Goal: Task Accomplishment & Management: Manage account settings

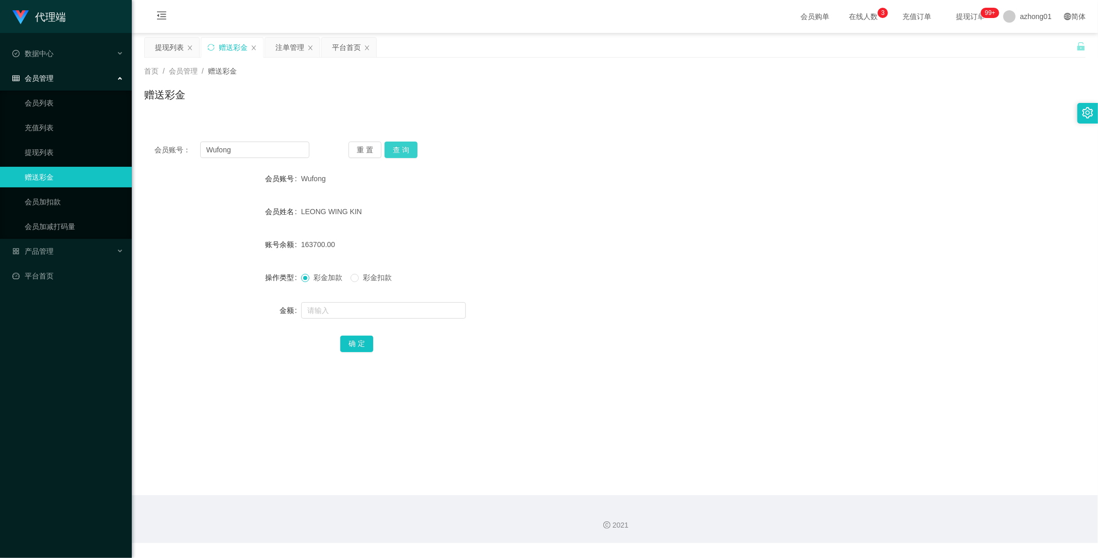
click at [407, 144] on button "查 询" at bounding box center [400, 150] width 33 height 16
click at [34, 149] on link "提现列表" at bounding box center [74, 152] width 99 height 21
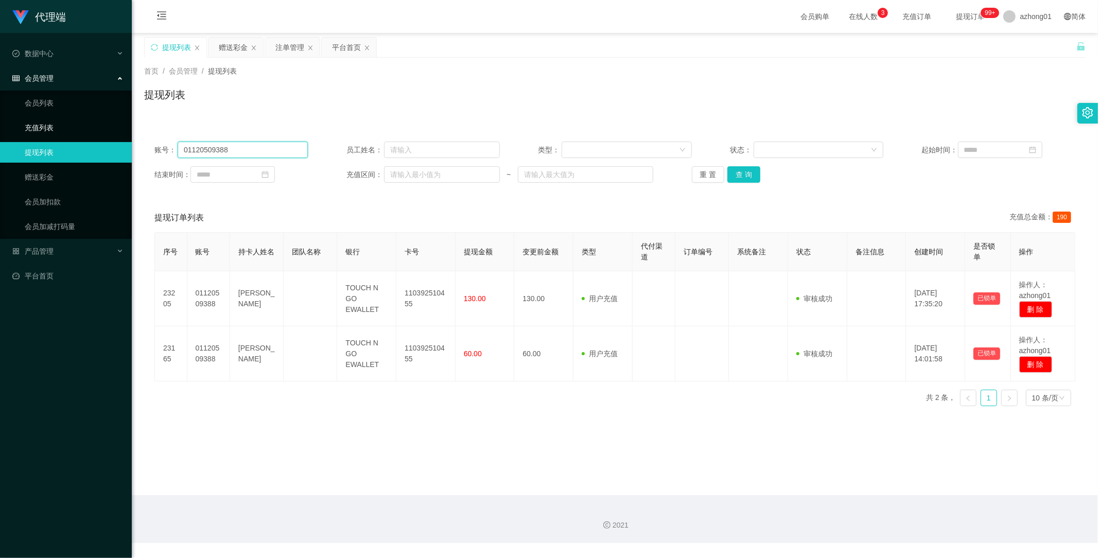
drag, startPoint x: 261, startPoint y: 147, endPoint x: 51, endPoint y: 128, distance: 210.3
click at [57, 125] on section "代理端 数据中心 会员管理 会员列表 充值列表 提现列表 赠送彩金 会员加扣款 会员加减打码量 产品管理 开奖记录 注单管理 产品列表 即时注单 产品预设置 …" at bounding box center [549, 271] width 1098 height 543
click at [750, 178] on button "查 询" at bounding box center [743, 174] width 33 height 16
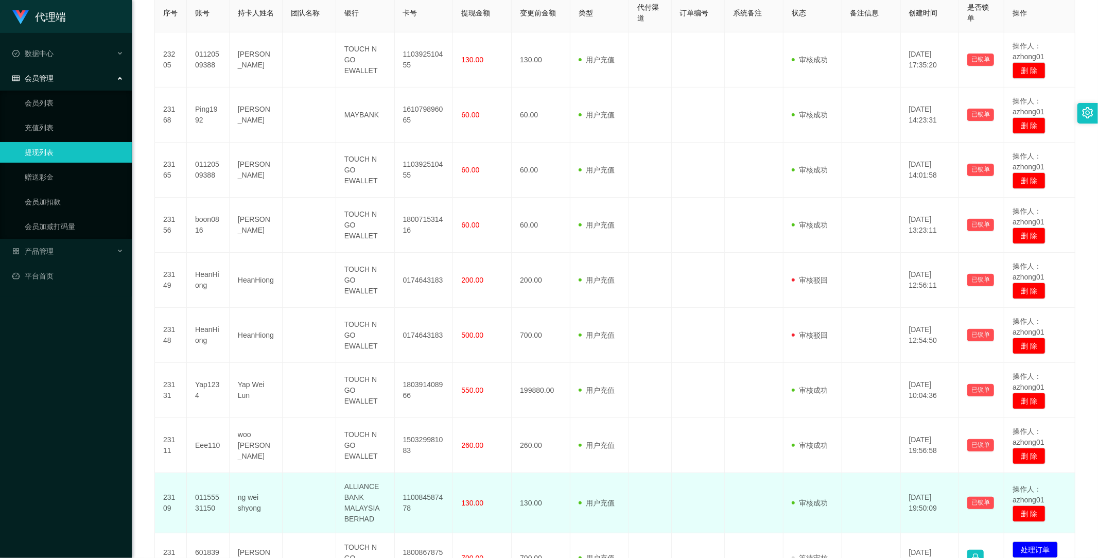
scroll to position [345, 0]
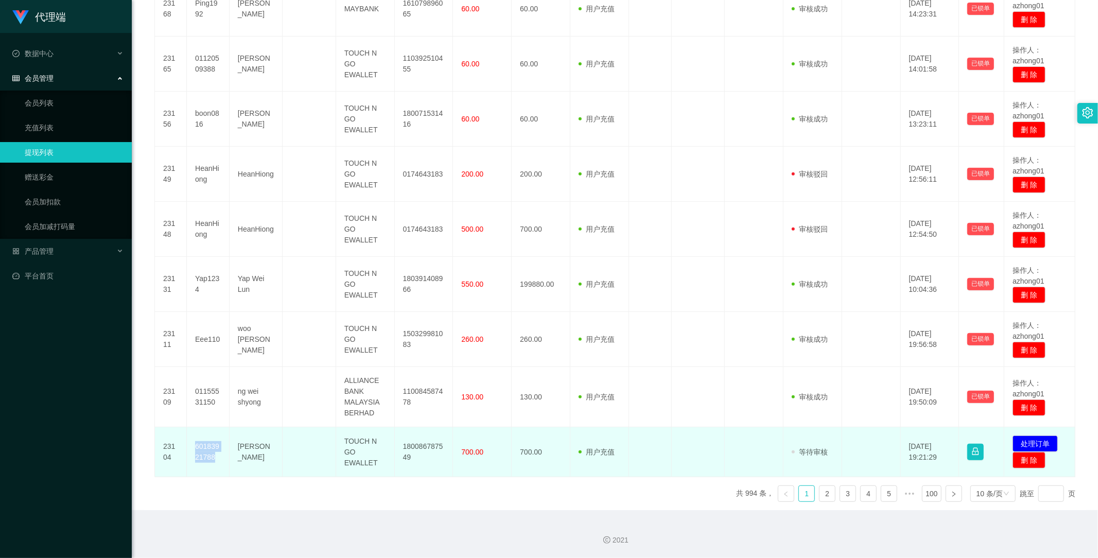
drag, startPoint x: 196, startPoint y: 446, endPoint x: 215, endPoint y: 456, distance: 22.1
click at [215, 456] on td "60183921788" at bounding box center [208, 452] width 43 height 50
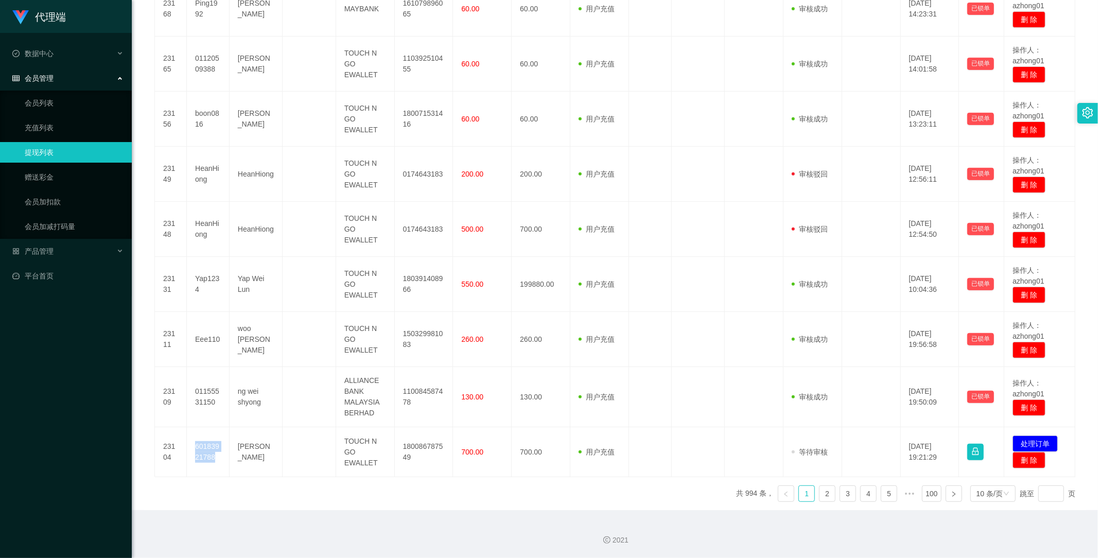
copy td "60183921788"
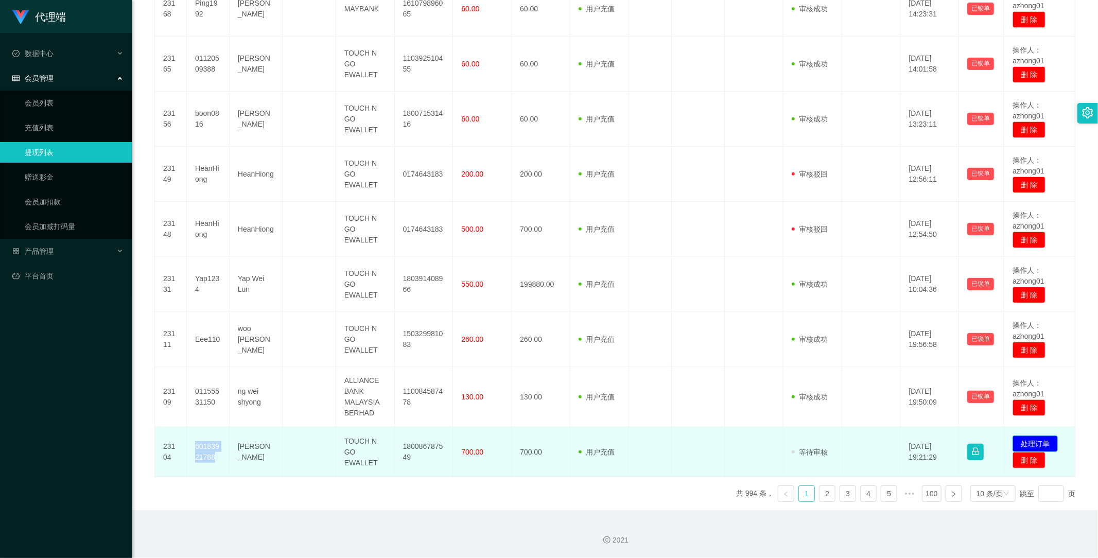
click at [1031, 441] on button "处理订单" at bounding box center [1034, 443] width 45 height 16
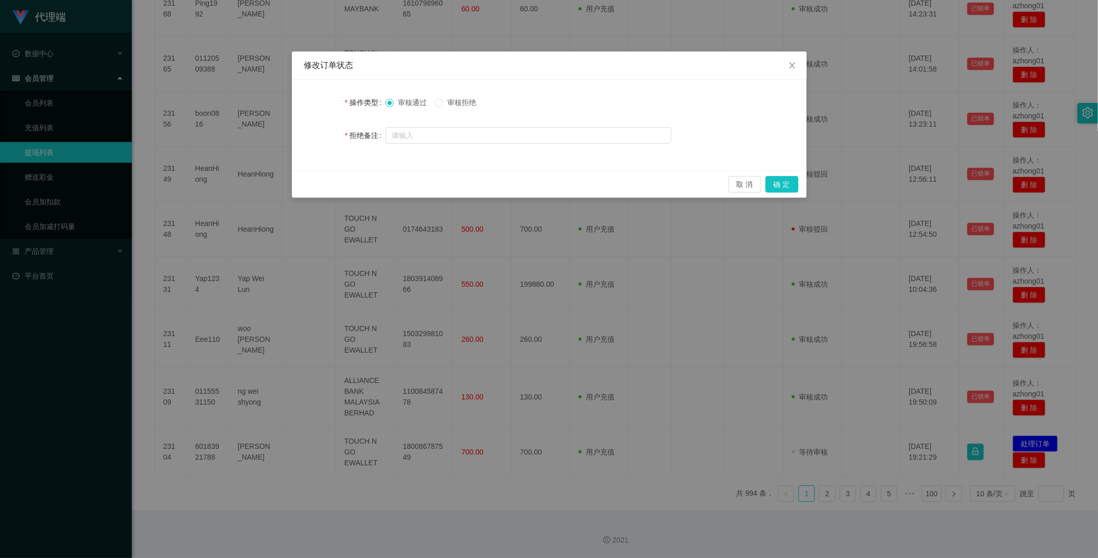
click at [469, 100] on span "审核拒绝" at bounding box center [461, 102] width 37 height 8
click at [789, 182] on button "确 定" at bounding box center [781, 184] width 33 height 16
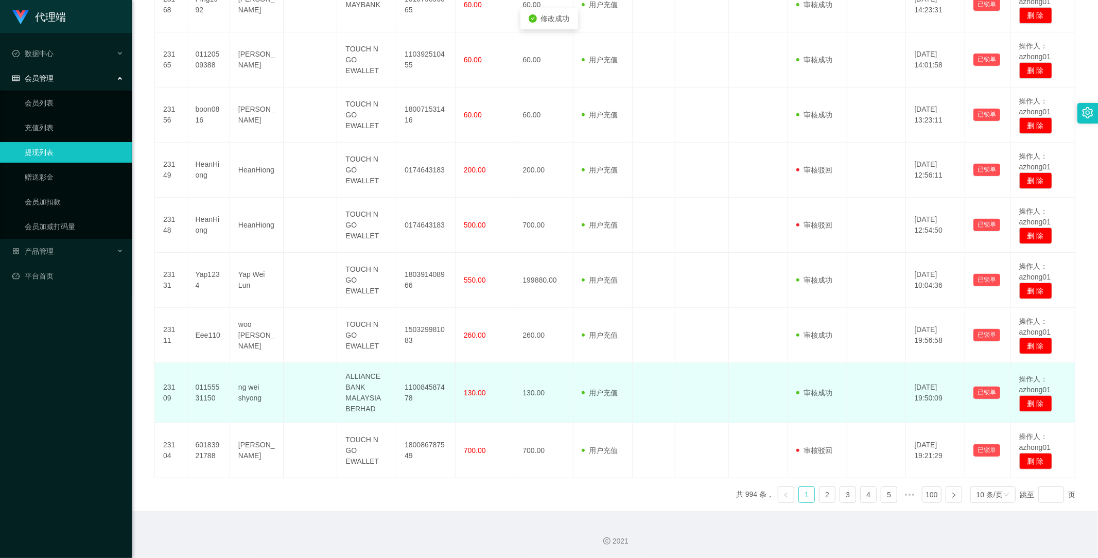
scroll to position [350, 0]
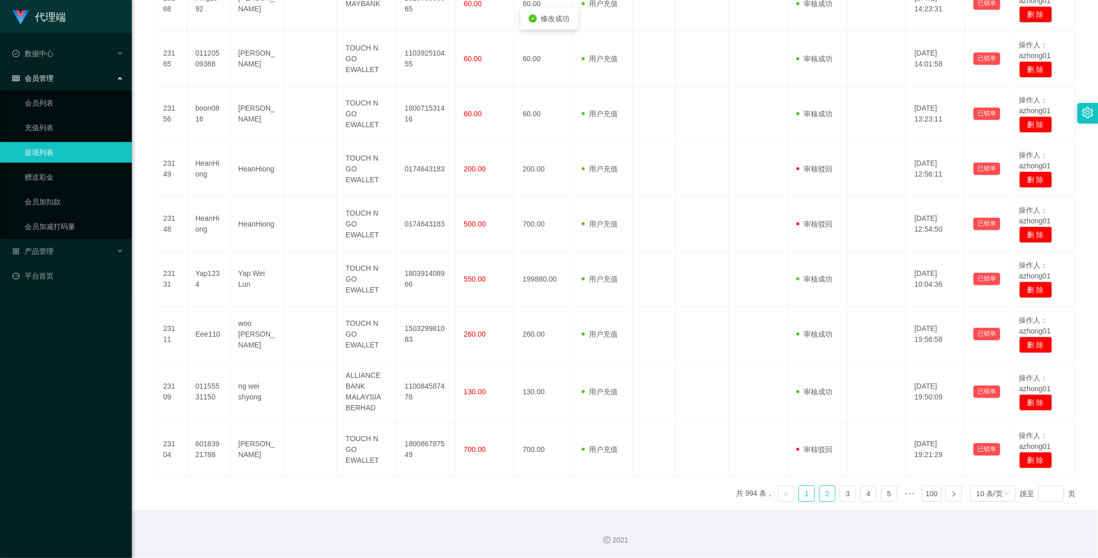
click at [822, 495] on link "2" at bounding box center [826, 493] width 15 height 15
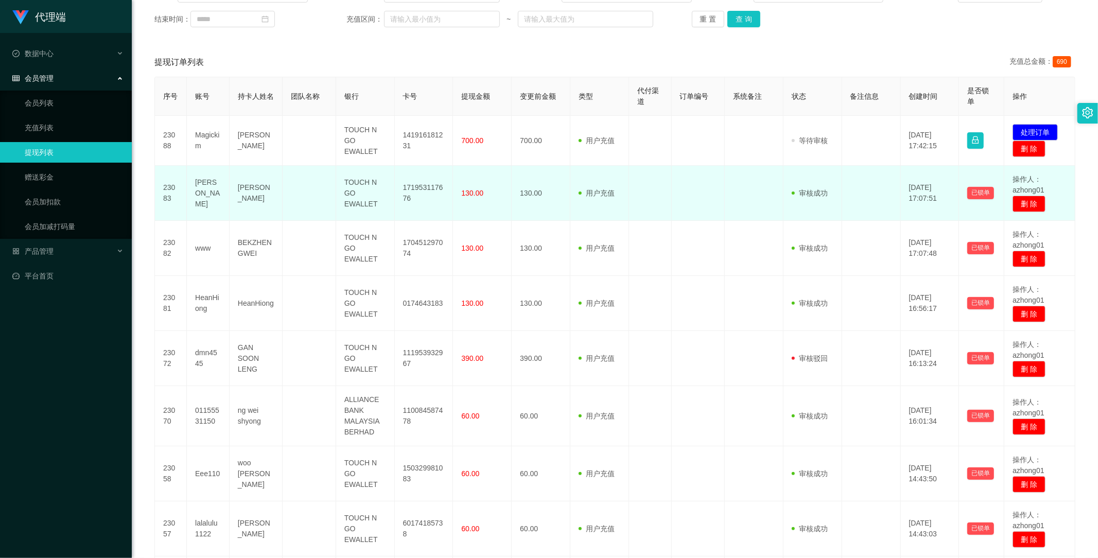
scroll to position [59, 0]
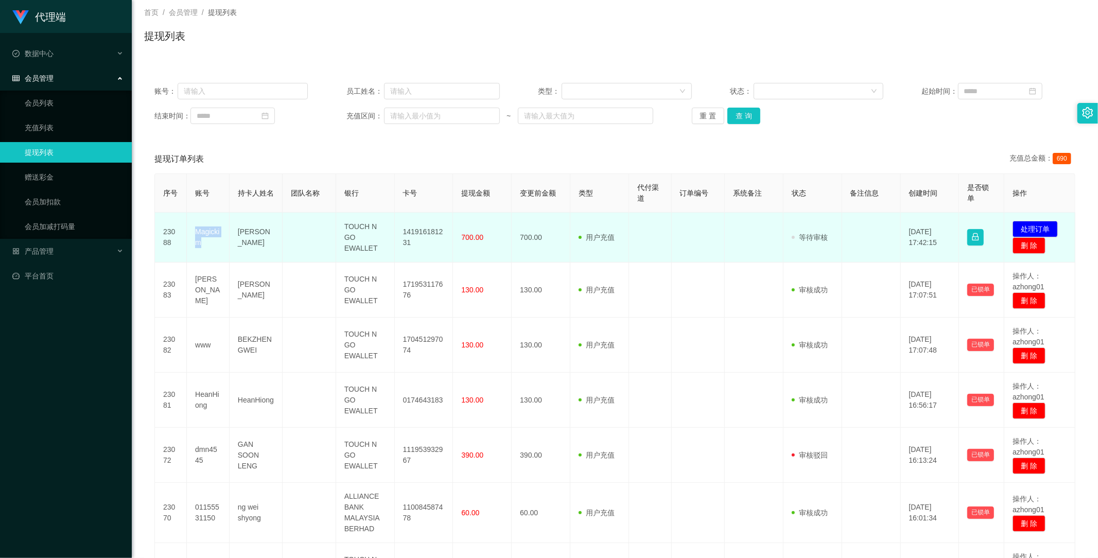
drag, startPoint x: 193, startPoint y: 227, endPoint x: 219, endPoint y: 241, distance: 29.7
click at [219, 241] on td "Magickim" at bounding box center [208, 238] width 43 height 50
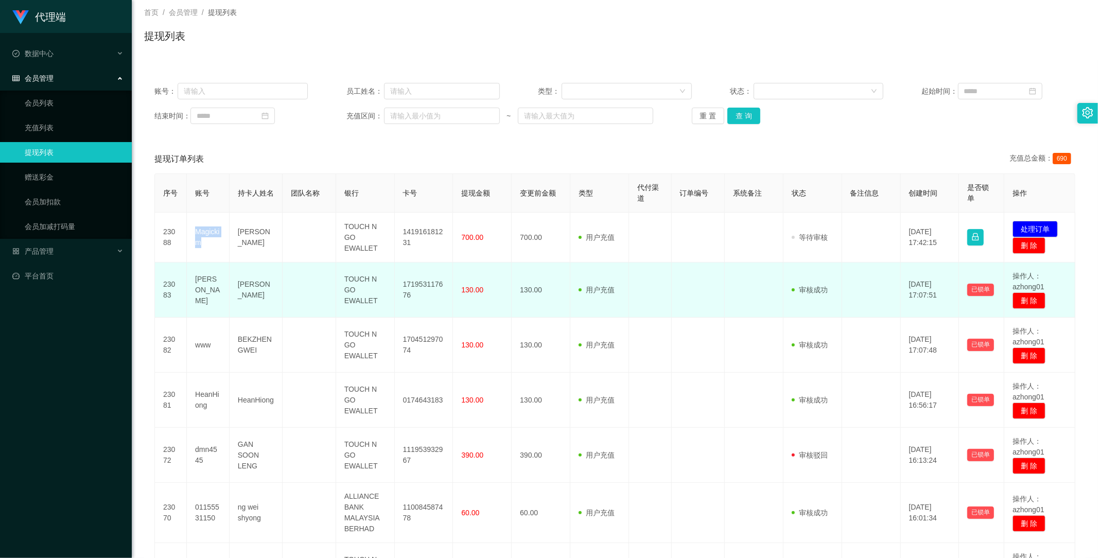
copy td "Magickim"
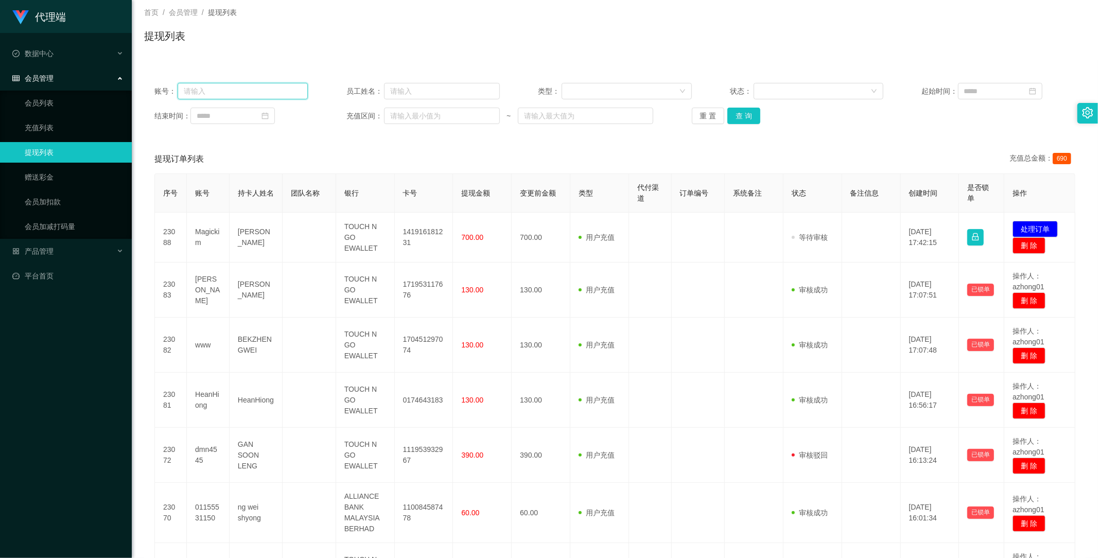
click at [232, 87] on input "text" at bounding box center [243, 91] width 130 height 16
paste input "Magickim"
type input "Magickim"
click at [737, 113] on button "查 询" at bounding box center [743, 116] width 33 height 16
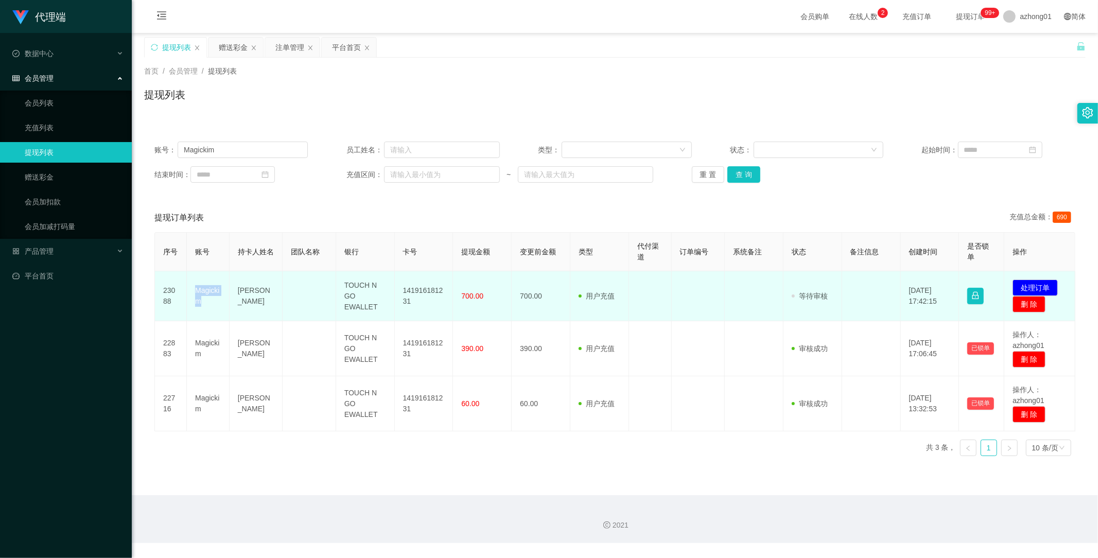
drag, startPoint x: 193, startPoint y: 291, endPoint x: 218, endPoint y: 305, distance: 28.6
click at [218, 305] on td "Magickim" at bounding box center [208, 296] width 43 height 50
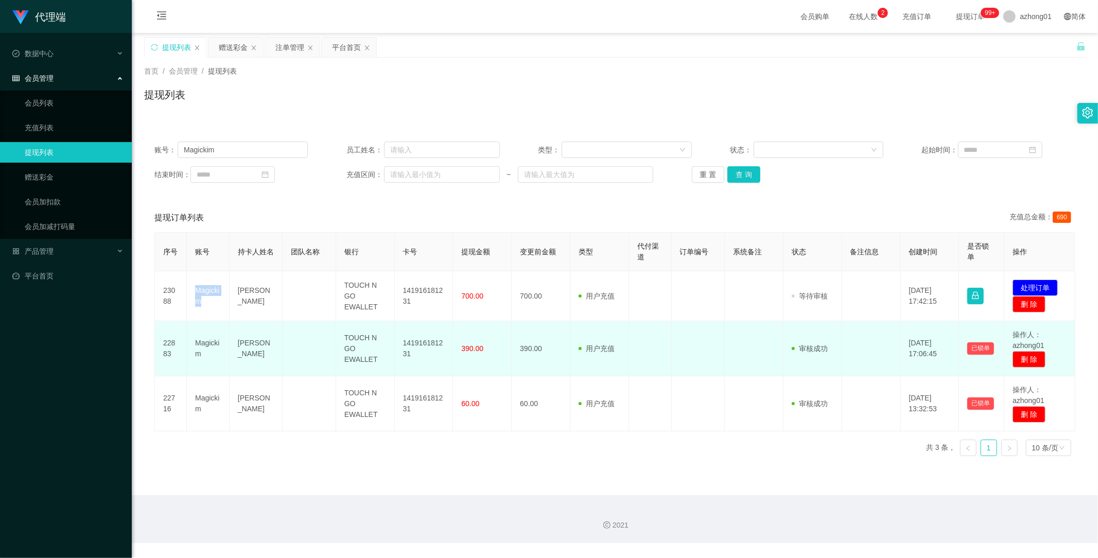
copy td "Magickim"
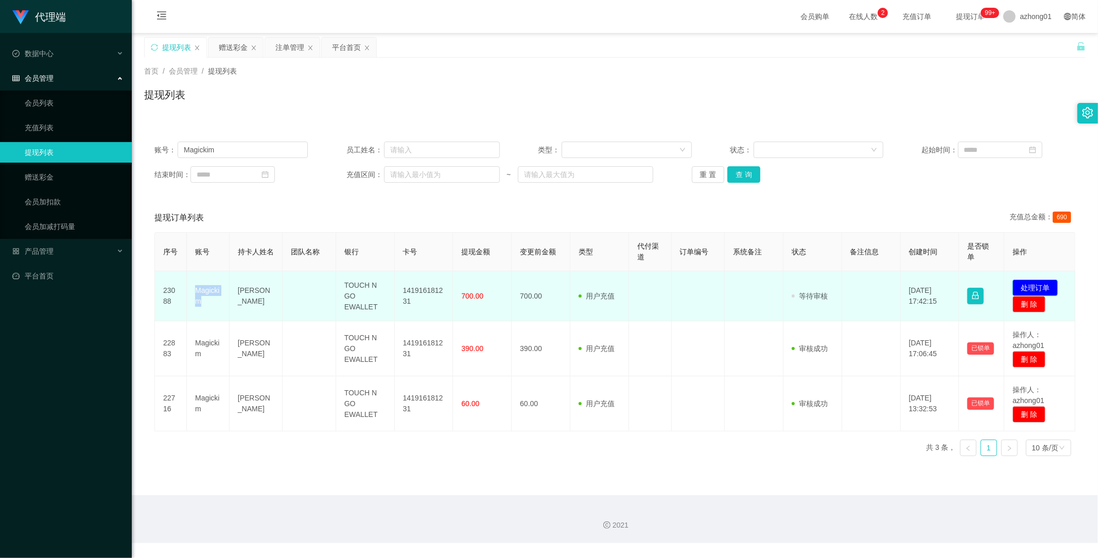
click at [1028, 286] on button "处理订单" at bounding box center [1034, 287] width 45 height 16
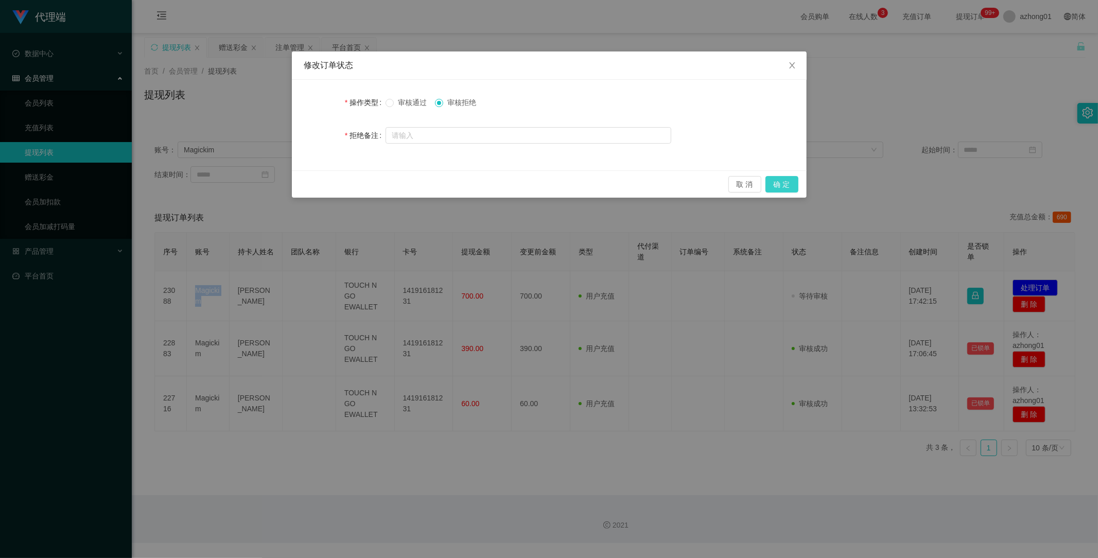
click at [784, 184] on button "确 定" at bounding box center [781, 184] width 33 height 16
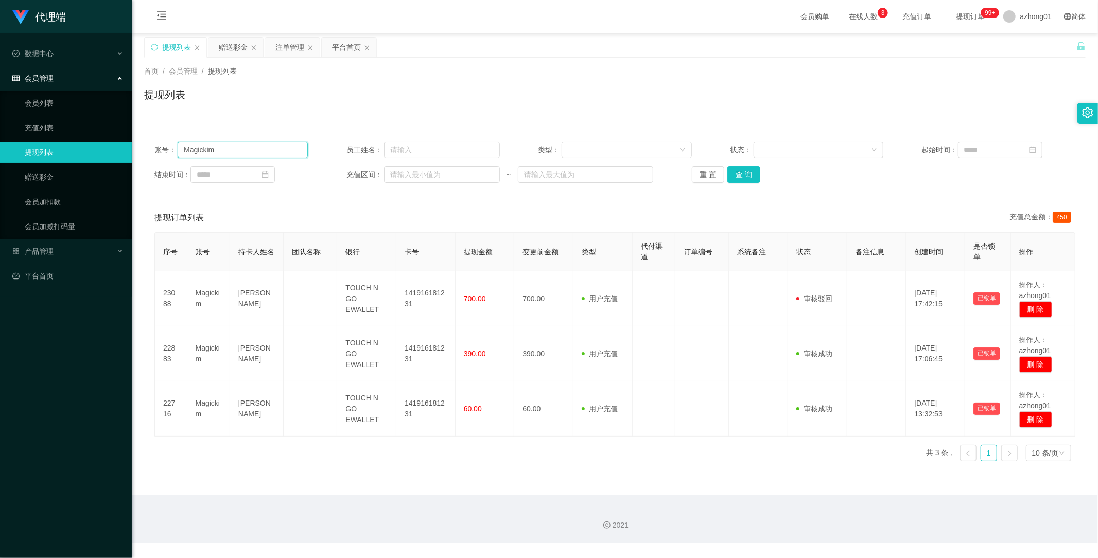
drag, startPoint x: 241, startPoint y: 151, endPoint x: 77, endPoint y: 145, distance: 163.8
click at [77, 145] on section "代理端 数据中心 会员管理 会员列表 充值列表 提现列表 赠送彩金 会员加扣款 会员加减打码量 产品管理 开奖记录 注单管理 产品列表 即时注单 产品预设置 …" at bounding box center [549, 271] width 1098 height 543
type input "、"
click at [737, 176] on button "查 询" at bounding box center [743, 174] width 33 height 16
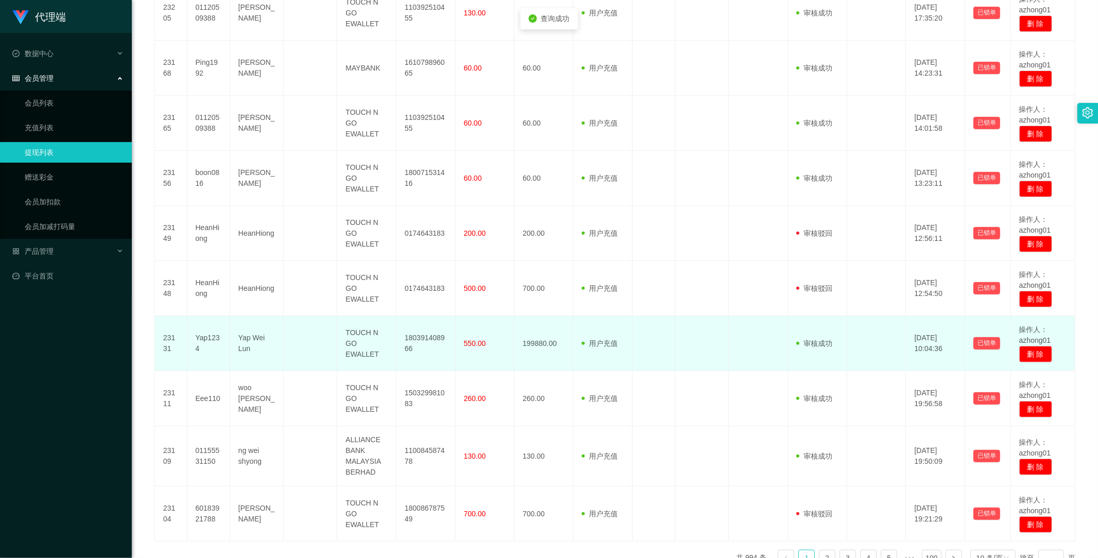
scroll to position [350, 0]
